Goal: Information Seeking & Learning: Learn about a topic

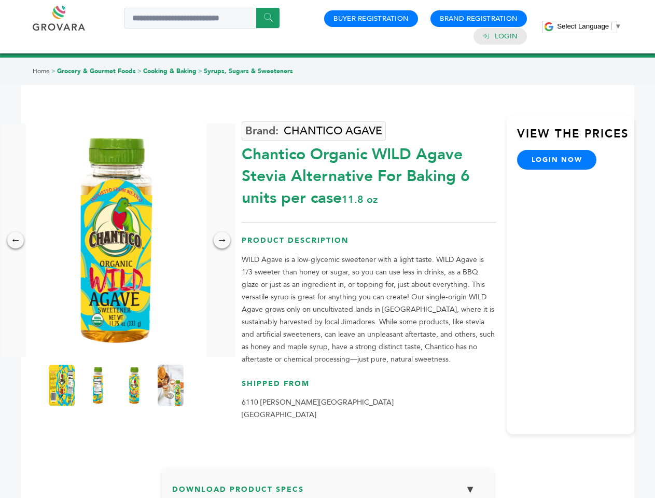
click at [589, 26] on span "Select Language" at bounding box center [583, 26] width 52 height 8
click at [116, 240] on img at bounding box center [116, 239] width 180 height 233
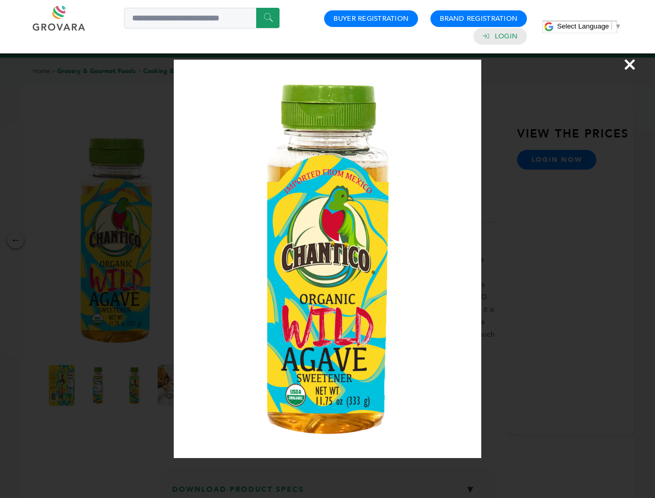
click at [16, 240] on div "×" at bounding box center [327, 249] width 655 height 498
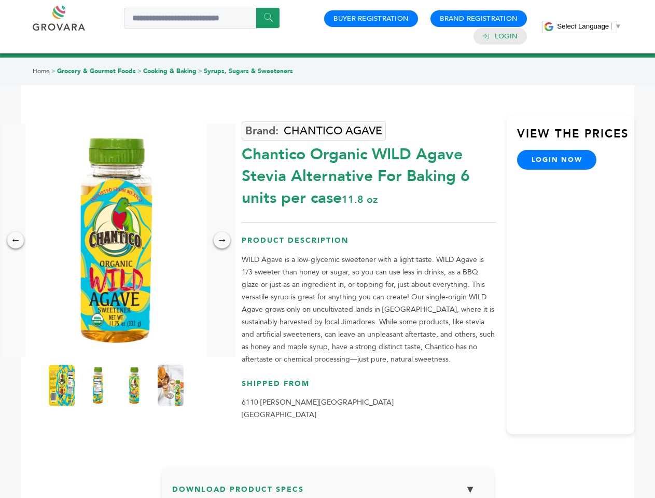
click at [222, 240] on div "→" at bounding box center [222, 240] width 17 height 17
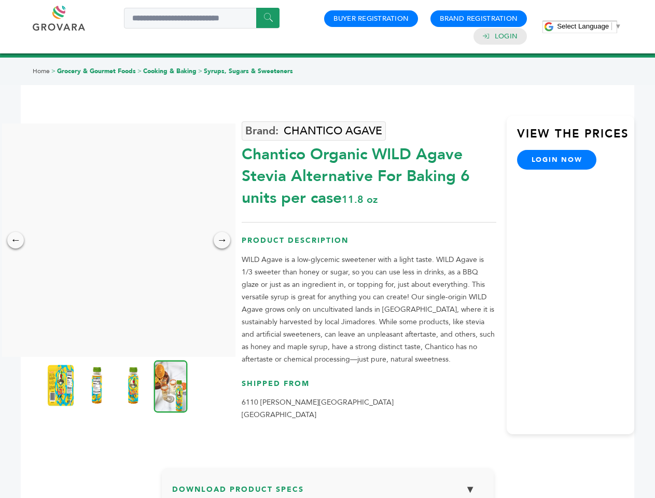
click at [62, 385] on img at bounding box center [61, 384] width 26 height 41
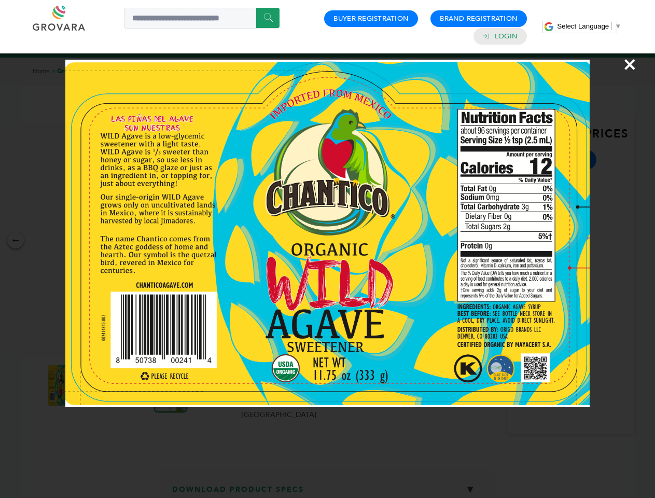
click at [98, 385] on div "×" at bounding box center [327, 249] width 655 height 498
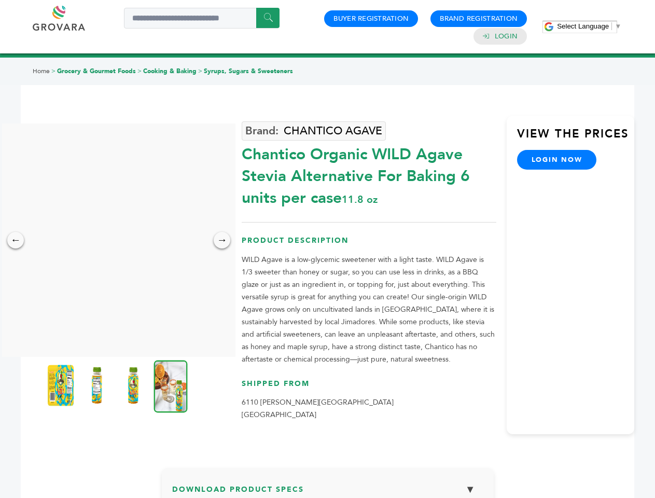
click at [134, 385] on img at bounding box center [133, 384] width 26 height 41
click at [0, 0] on div "×" at bounding box center [0, 0] width 0 height 0
click at [328, 488] on h3 "Download Product Specs ▼" at bounding box center [327, 493] width 311 height 30
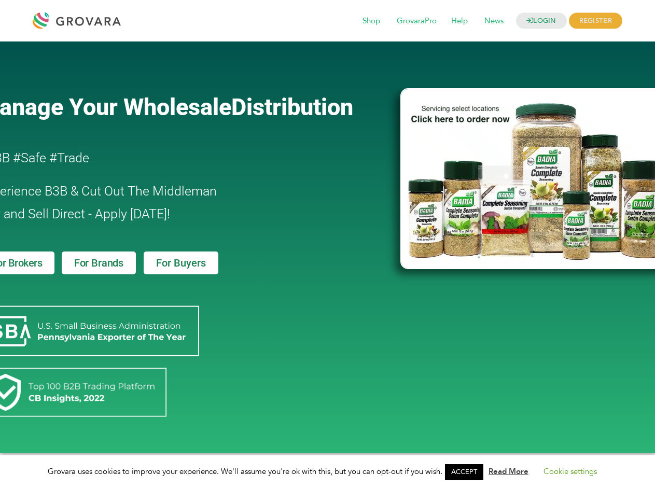
click at [467, 472] on link "ACCEPT" at bounding box center [464, 472] width 38 height 16
